Goal: Transaction & Acquisition: Purchase product/service

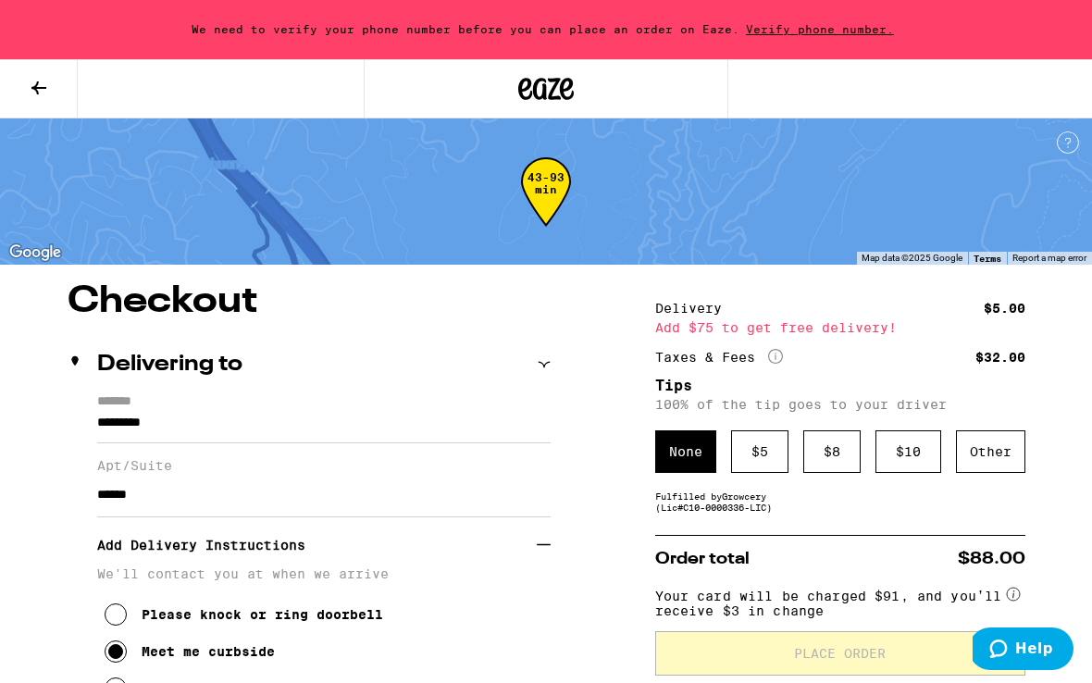
scroll to position [19, 0]
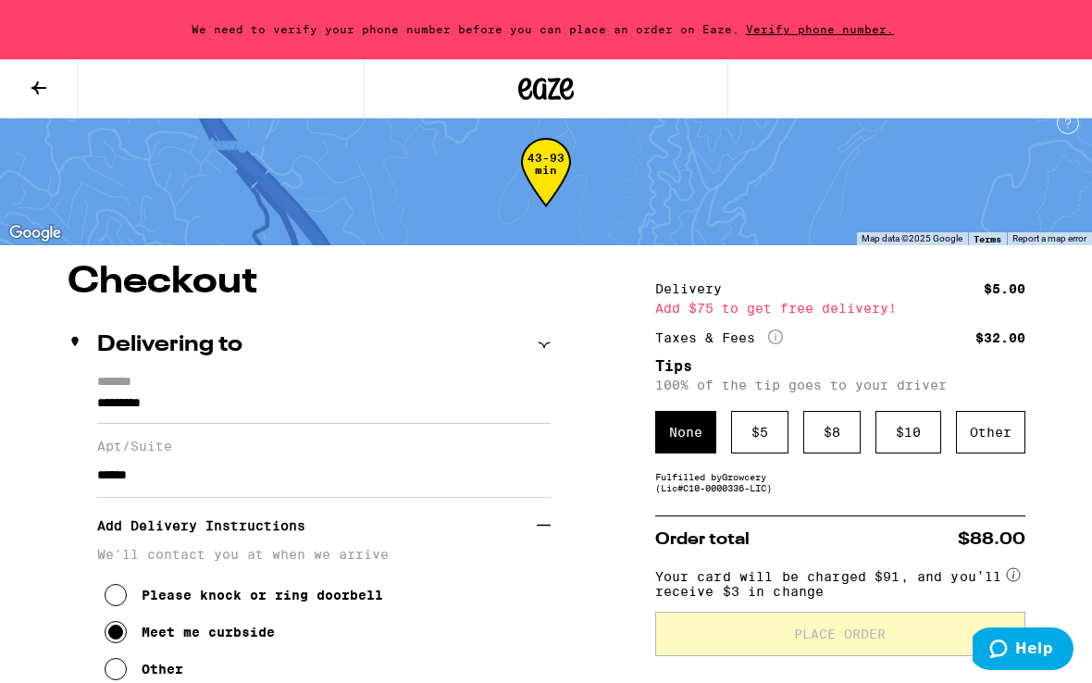
click at [27, 82] on button at bounding box center [39, 89] width 78 height 58
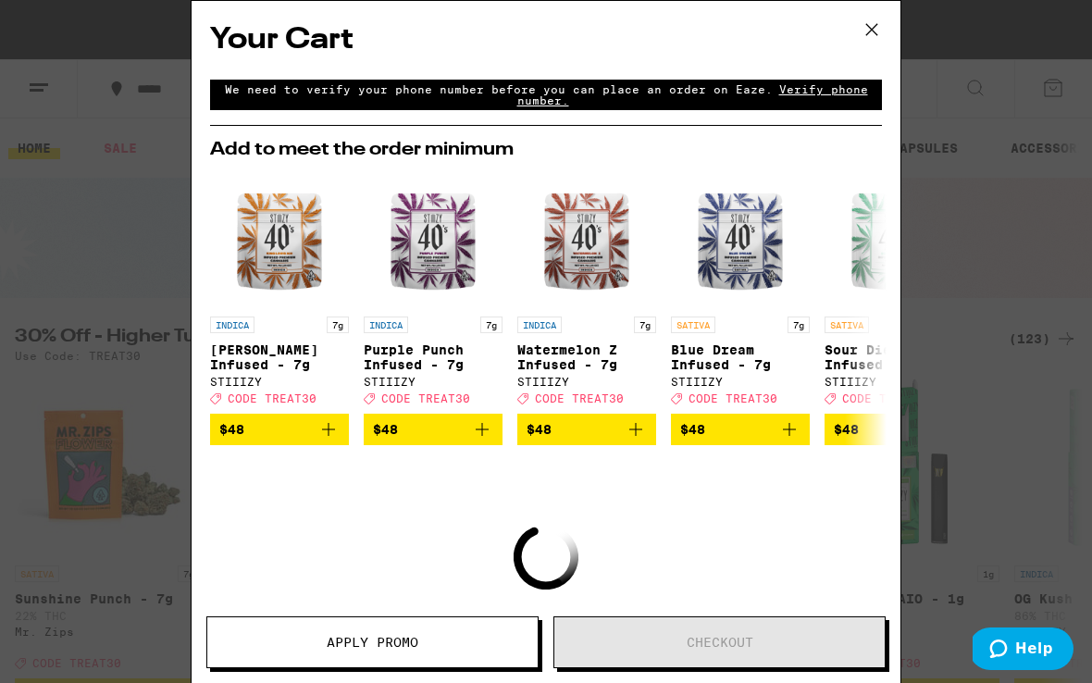
click at [867, 30] on icon at bounding box center [872, 30] width 28 height 28
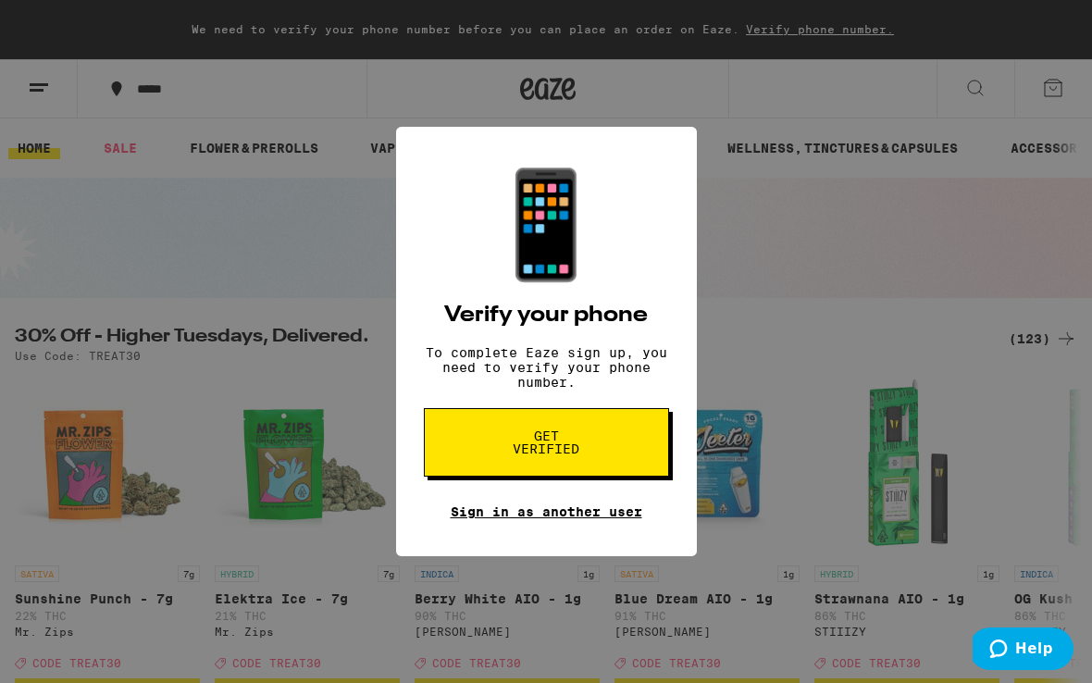
click at [582, 519] on link "Sign in as another user" at bounding box center [547, 511] width 192 height 15
